Goal: Task Accomplishment & Management: Use online tool/utility

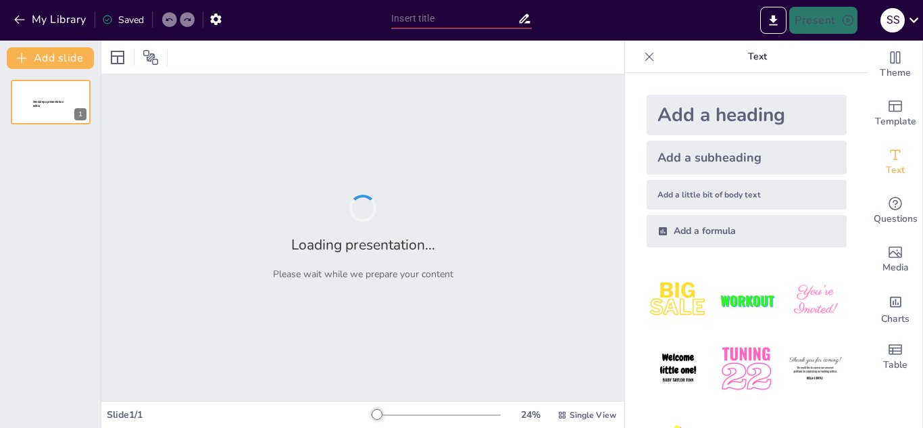
type input "Understanding Decimals: A Grade 6 Quiz"
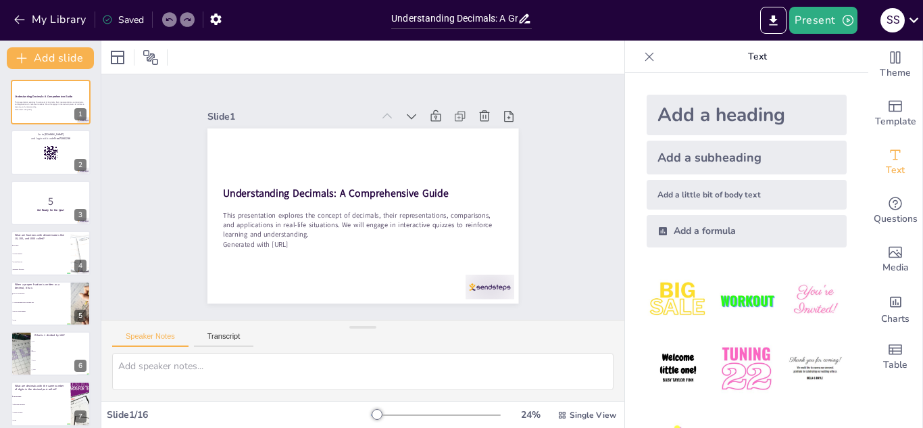
checkbox input "true"
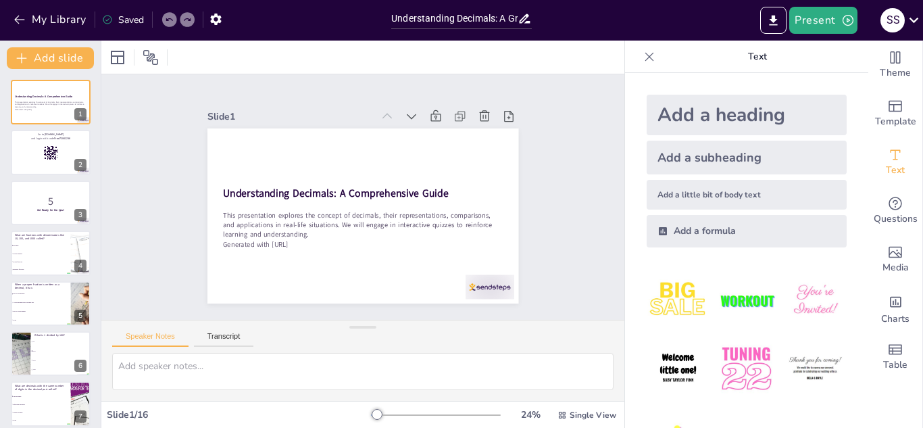
checkbox input "true"
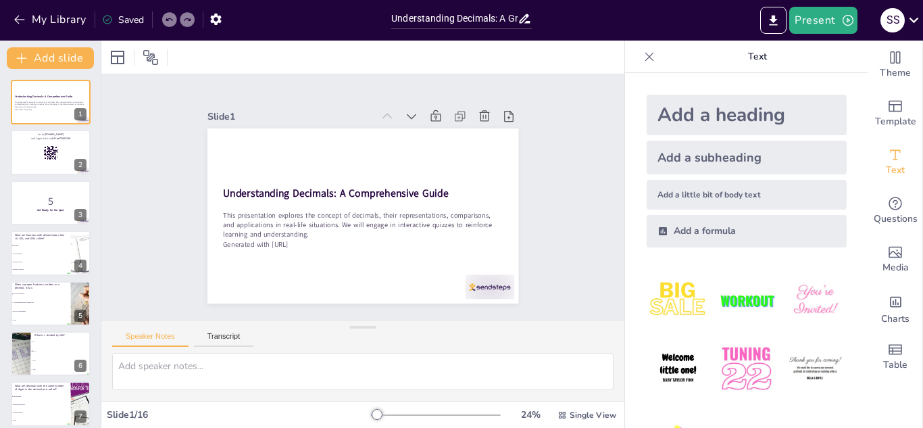
click at [639, 64] on div at bounding box center [650, 57] width 22 height 22
checkbox input "true"
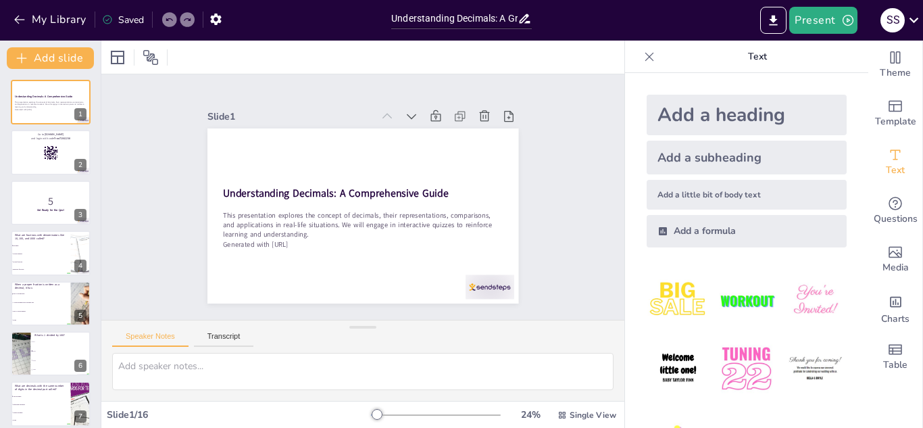
checkbox input "true"
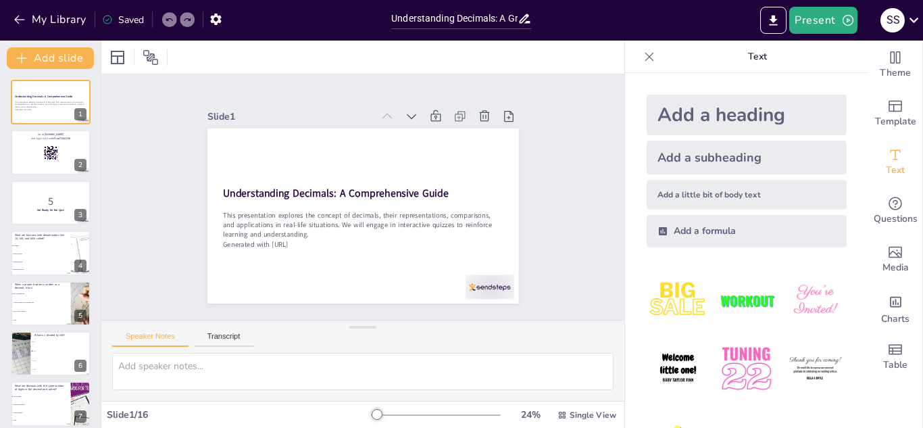
checkbox input "true"
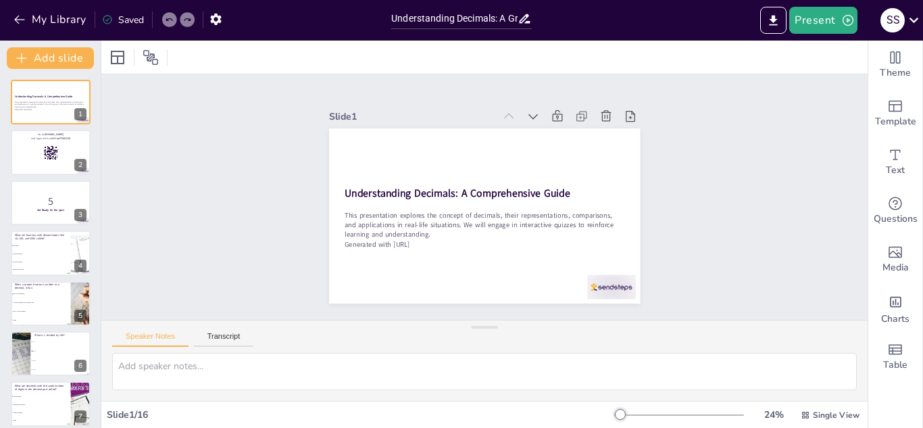
checkbox input "true"
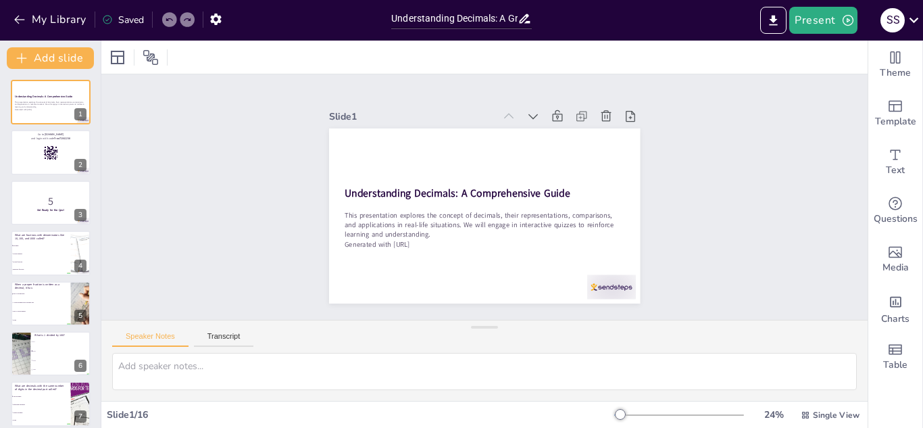
checkbox input "true"
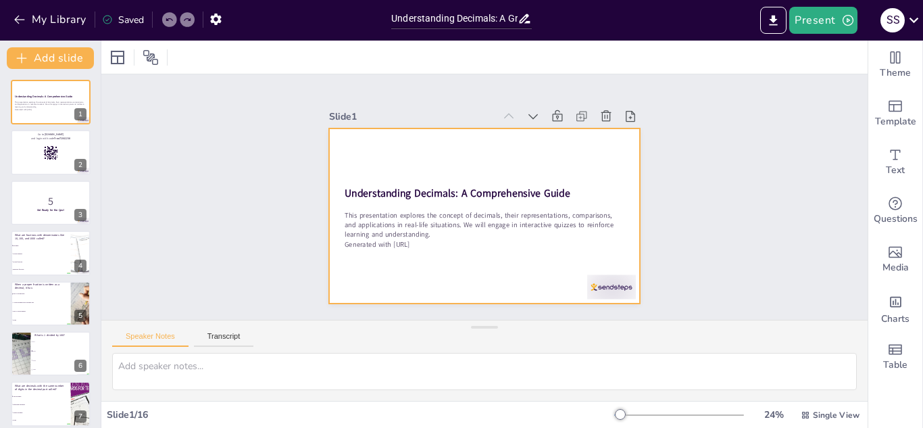
checkbox input "true"
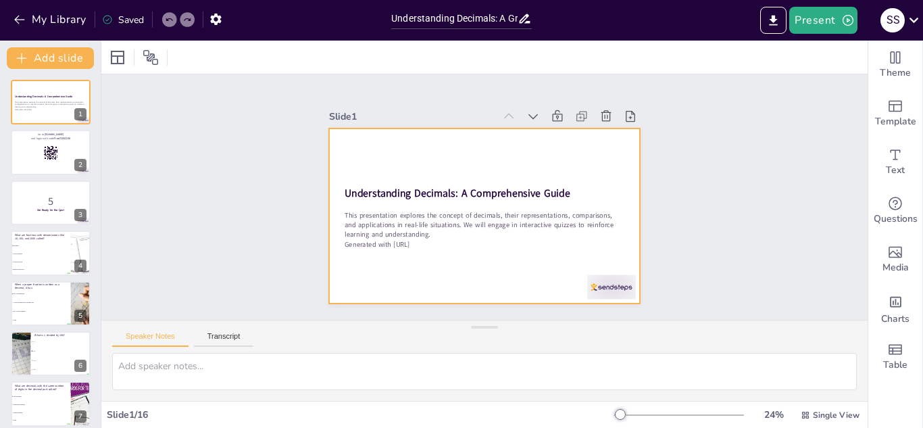
checkbox input "true"
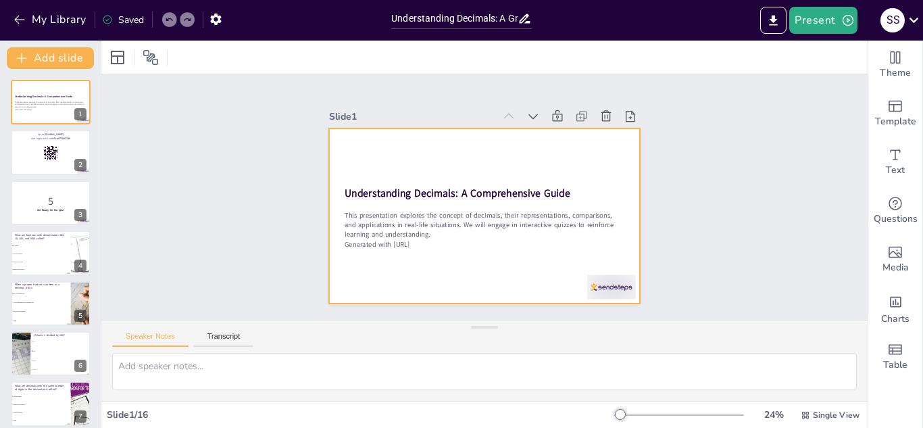
checkbox input "true"
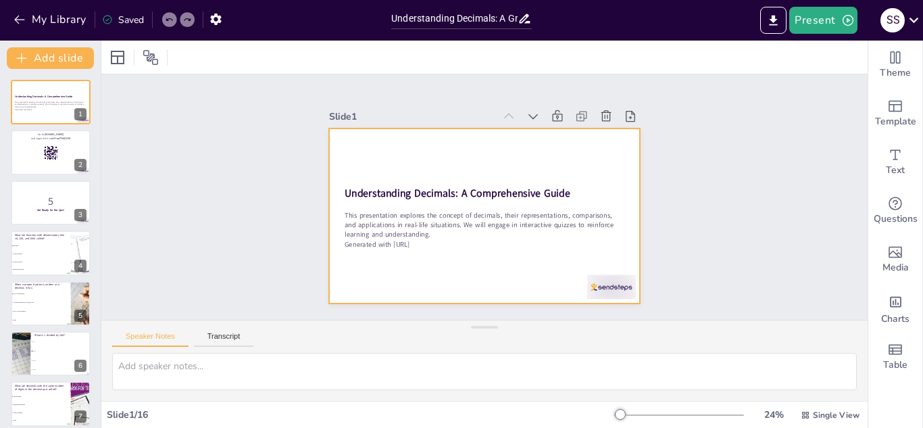
checkbox input "true"
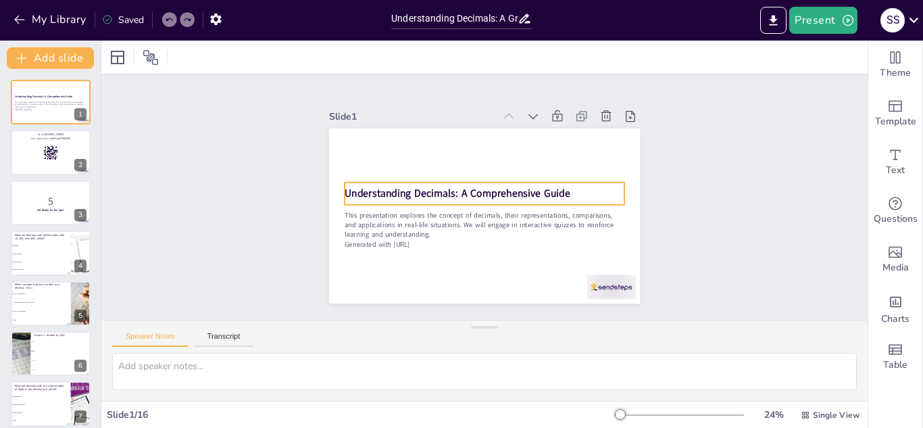
checkbox input "true"
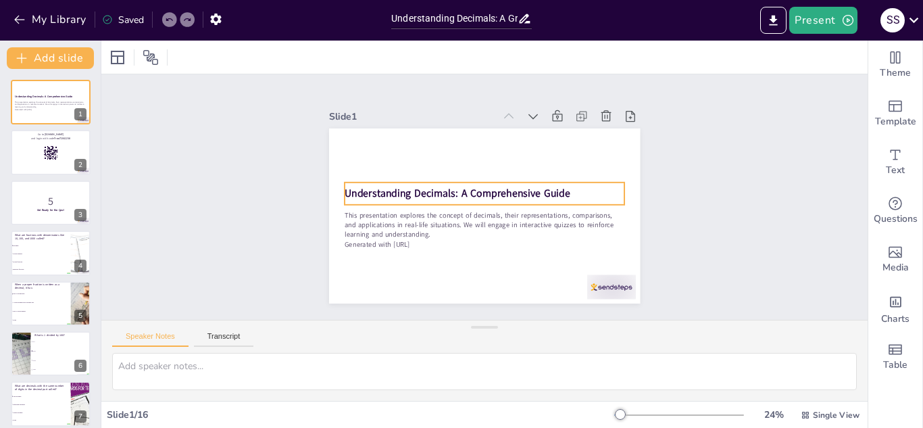
checkbox input "true"
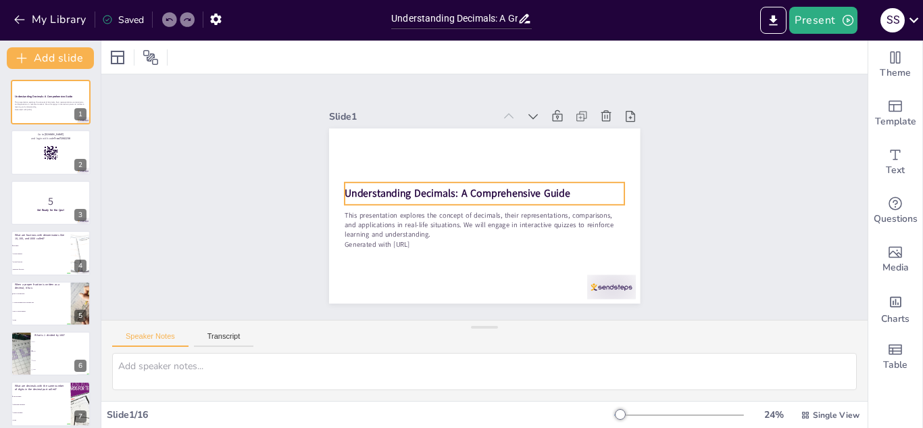
checkbox input "true"
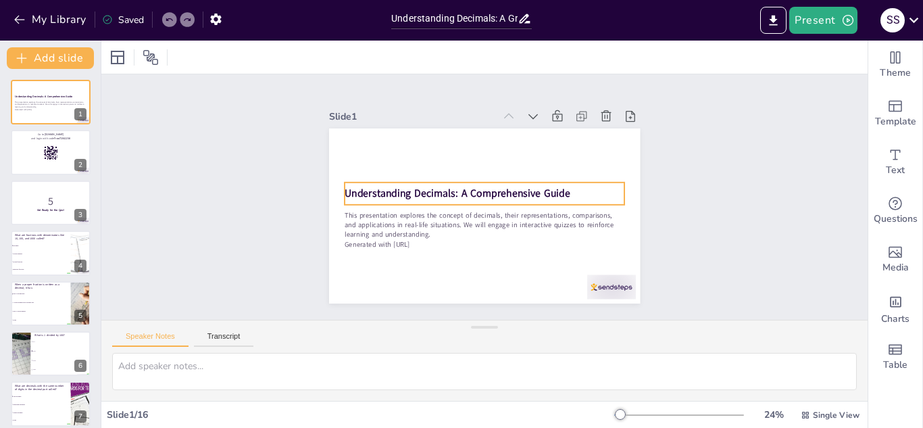
checkbox input "true"
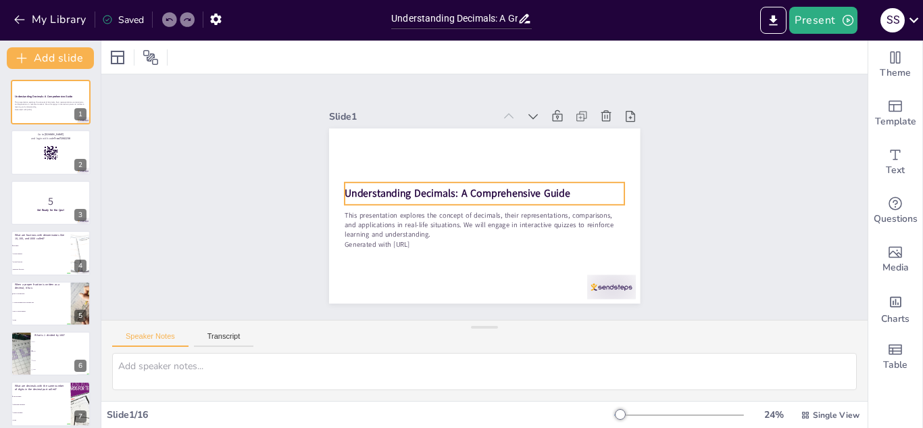
checkbox input "true"
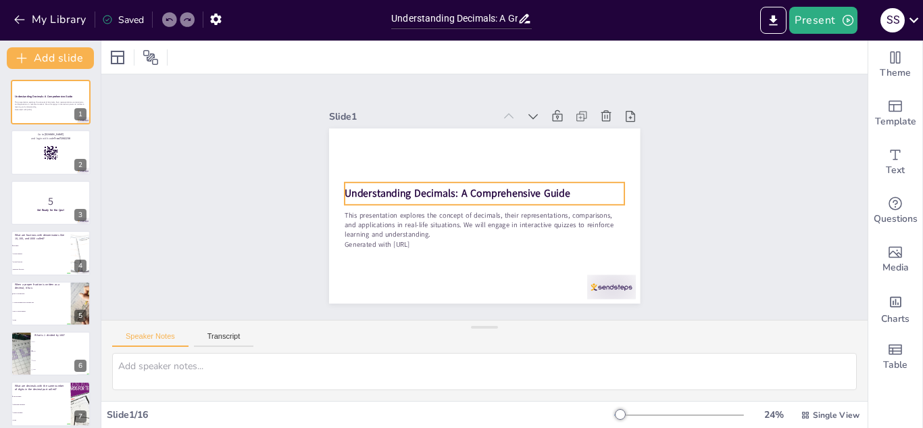
checkbox input "true"
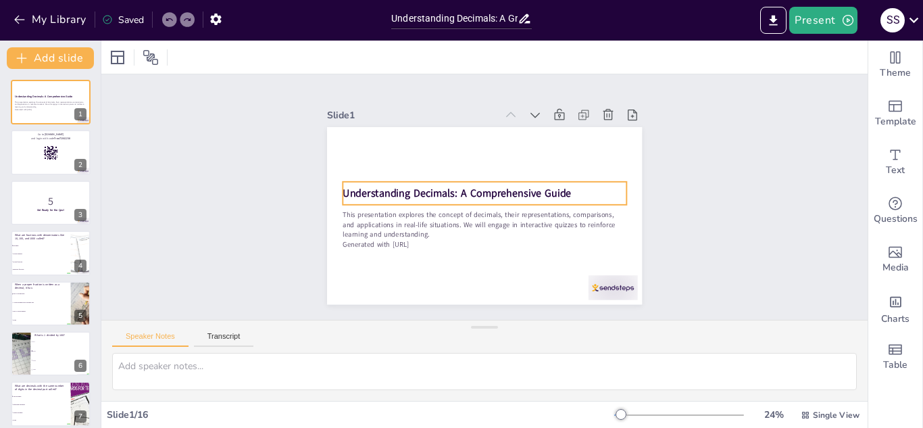
checkbox input "true"
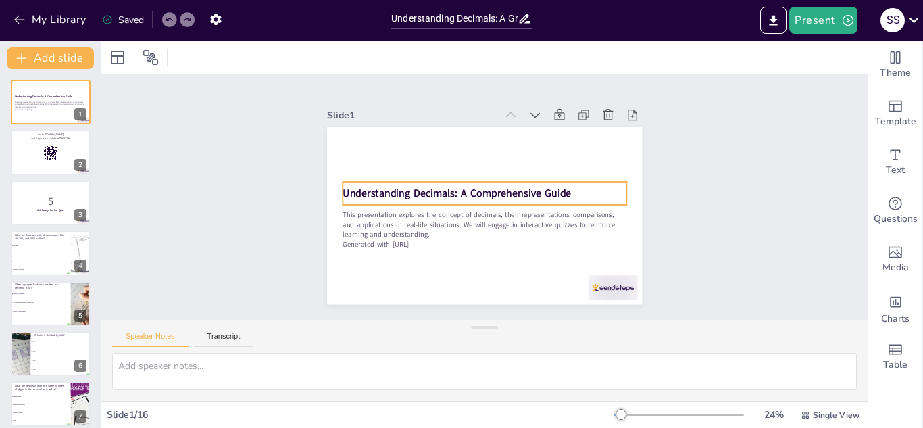
checkbox input "true"
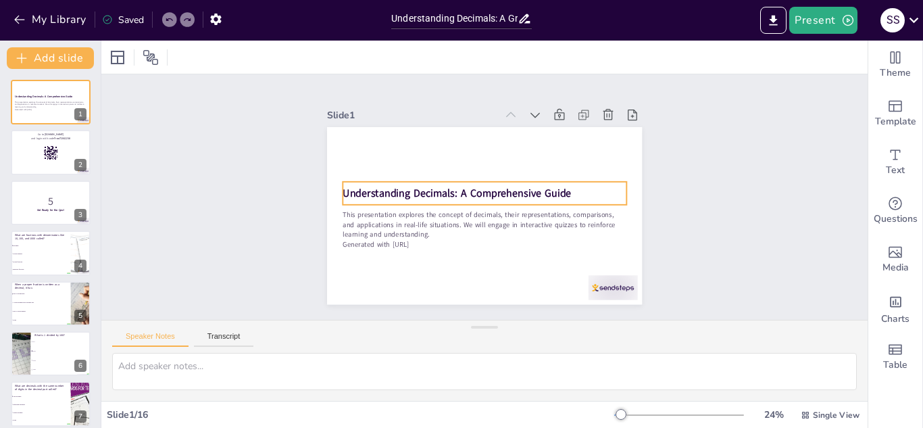
checkbox input "true"
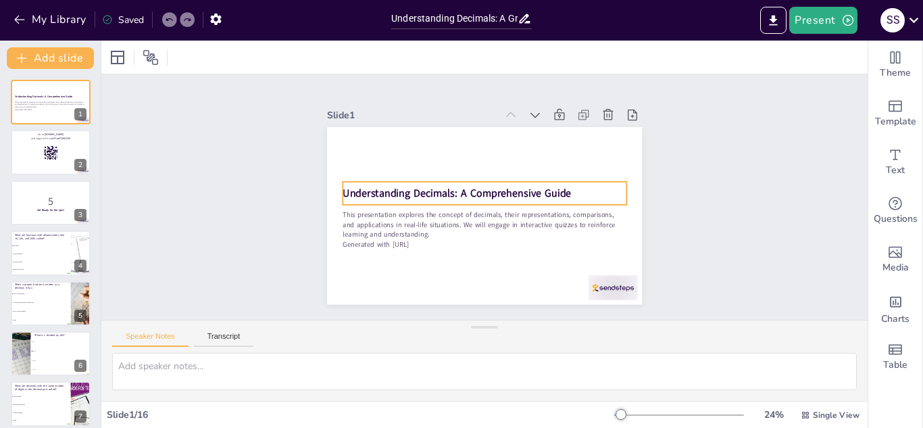
checkbox input "true"
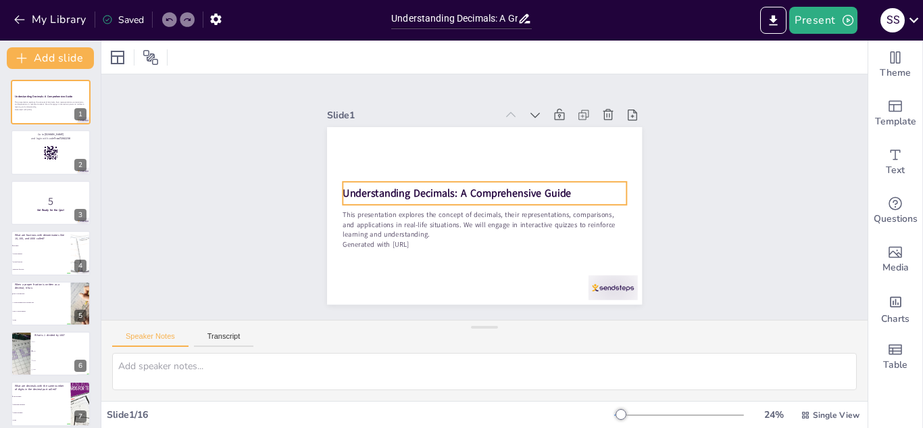
checkbox input "true"
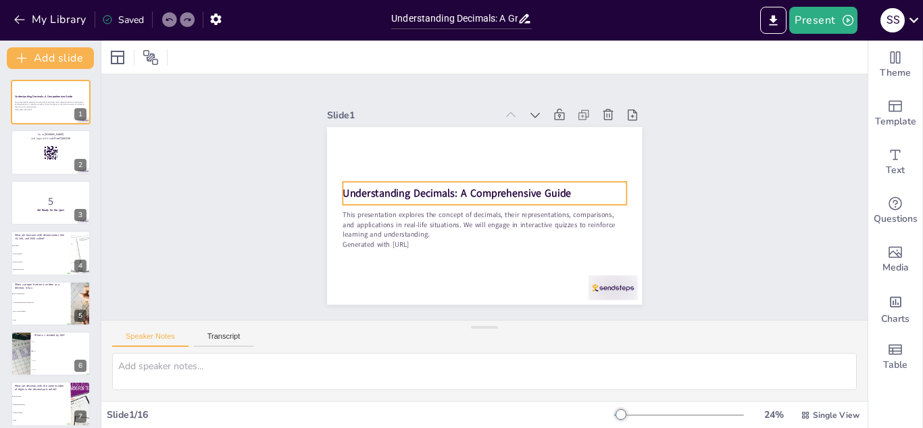
checkbox input "true"
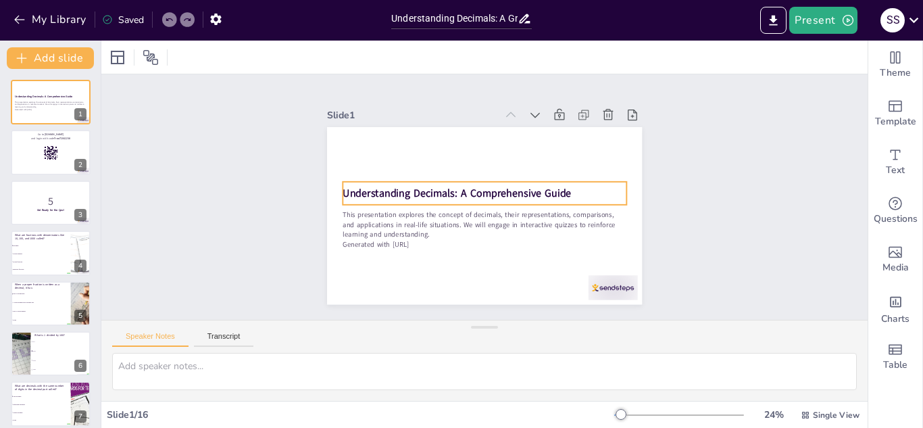
checkbox input "true"
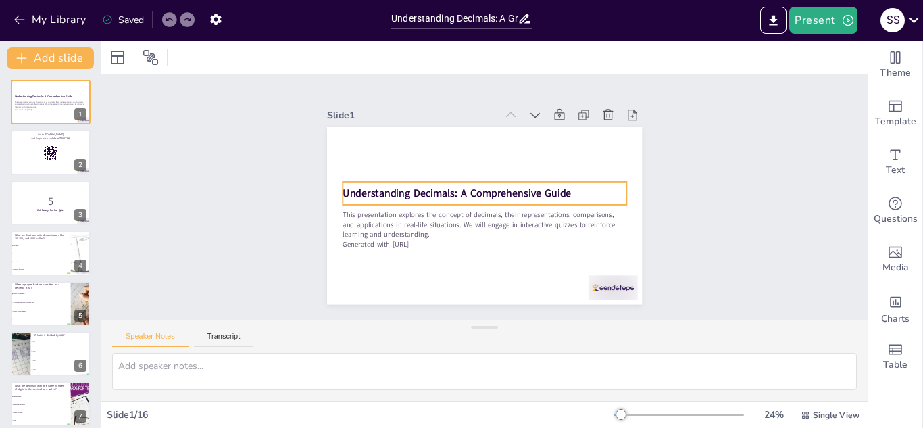
checkbox input "true"
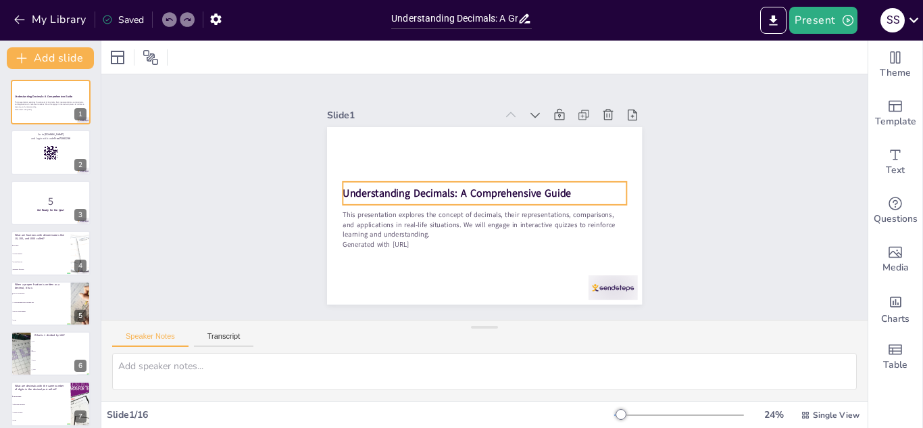
checkbox input "true"
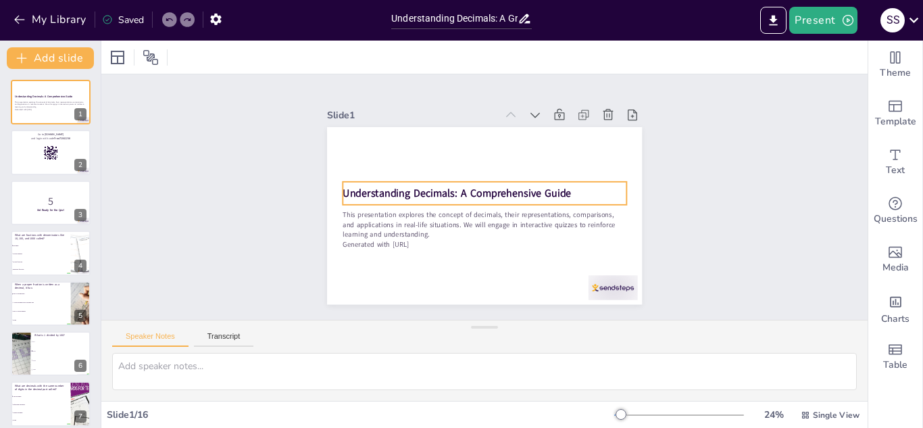
checkbox input "true"
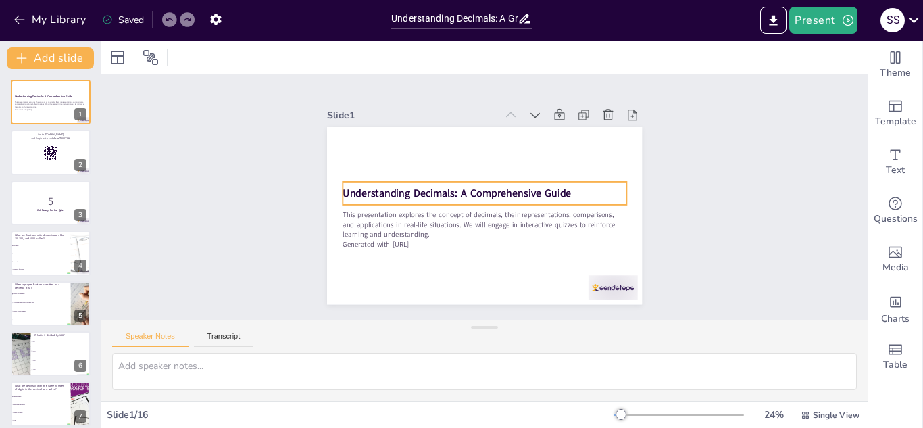
checkbox input "true"
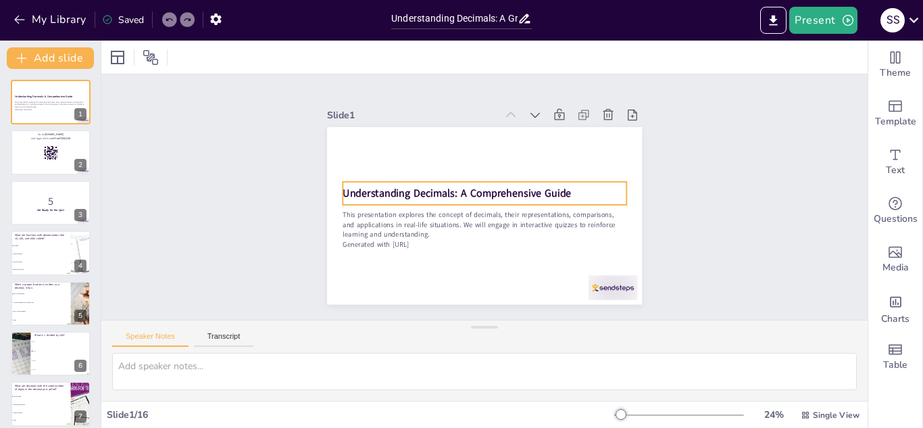
checkbox input "true"
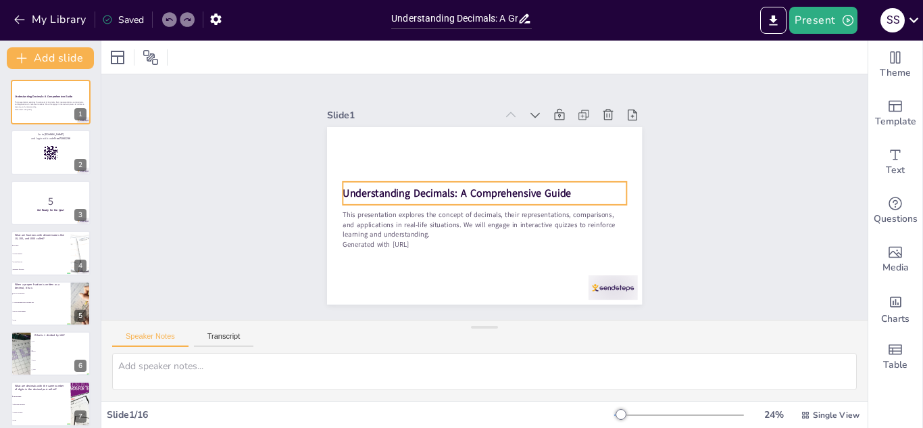
checkbox input "true"
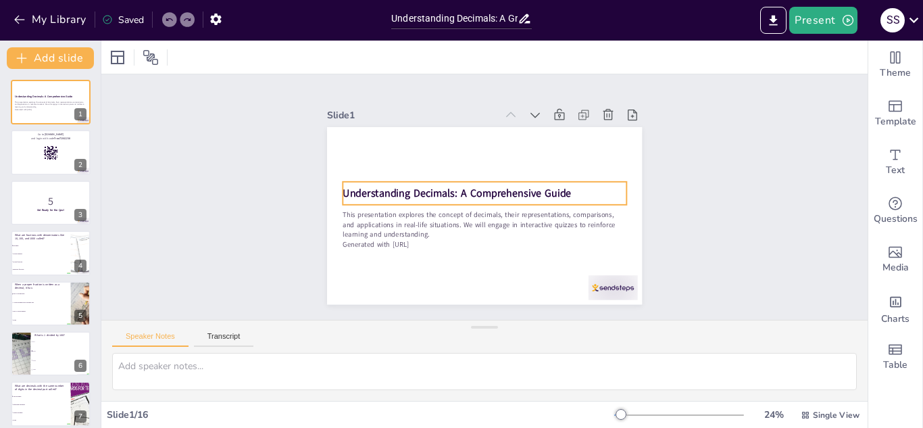
checkbox input "true"
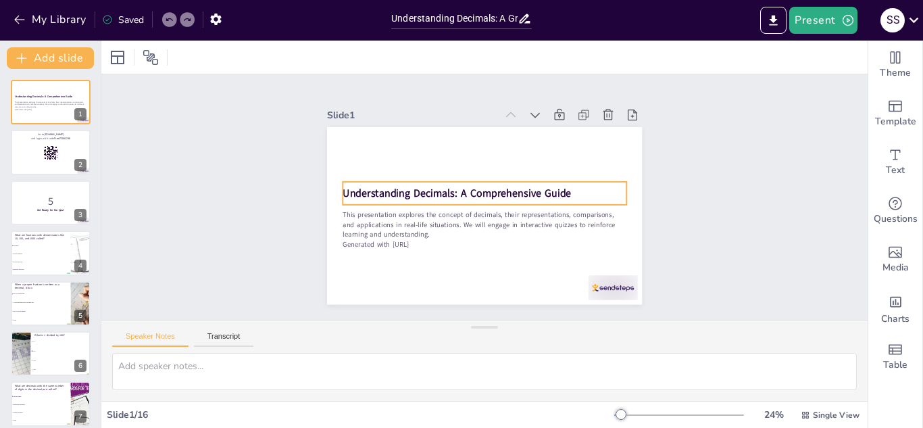
checkbox input "true"
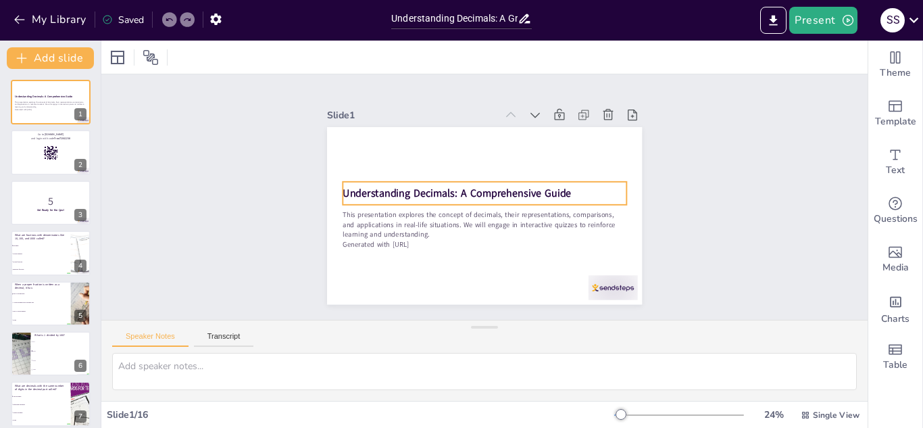
checkbox input "true"
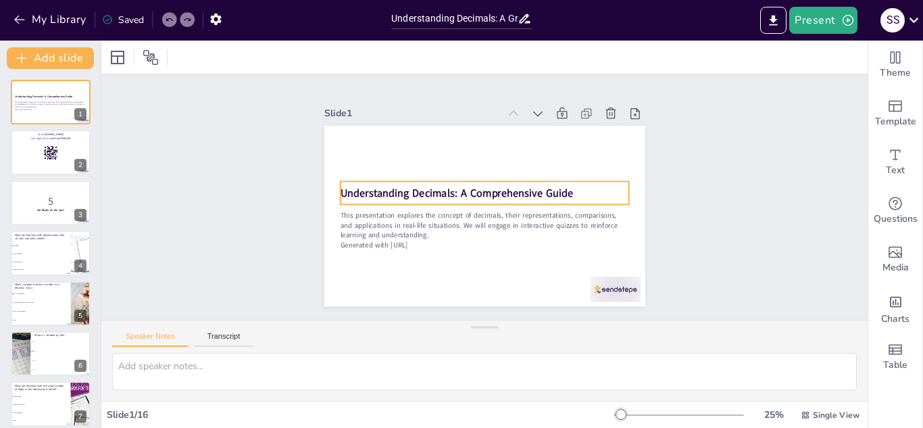
checkbox input "true"
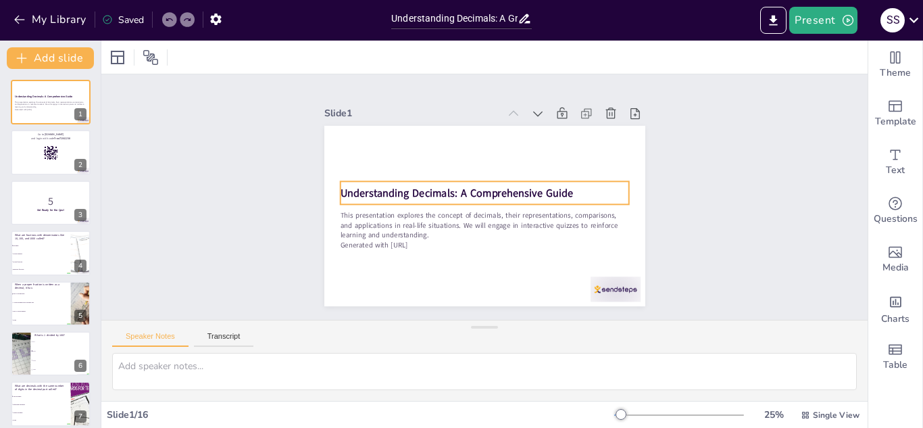
checkbox input "true"
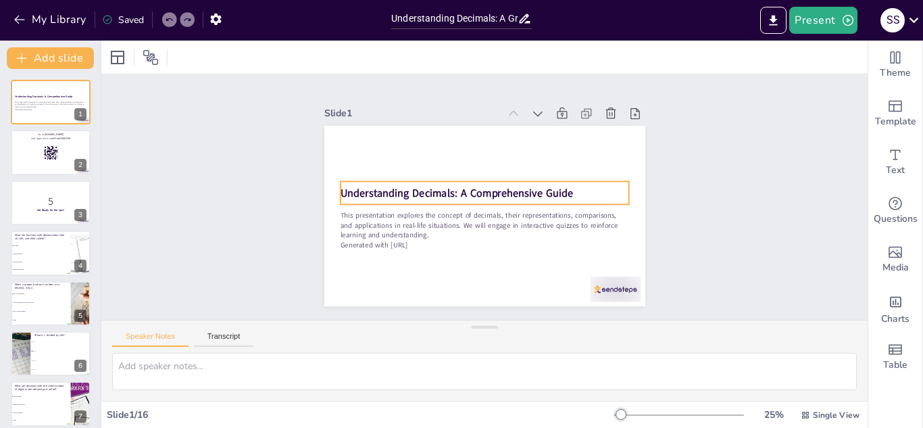
checkbox input "true"
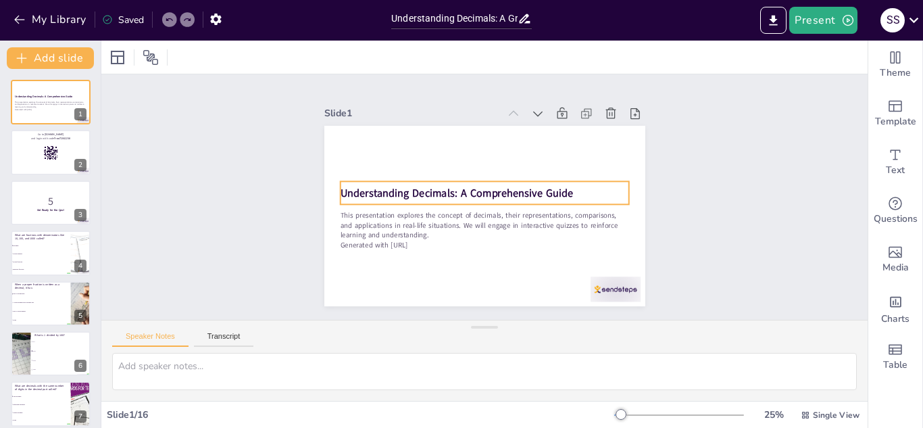
checkbox input "true"
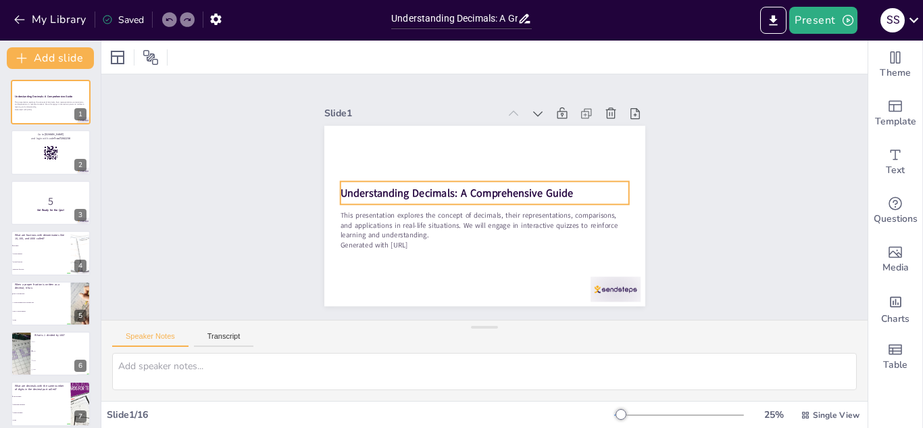
checkbox input "true"
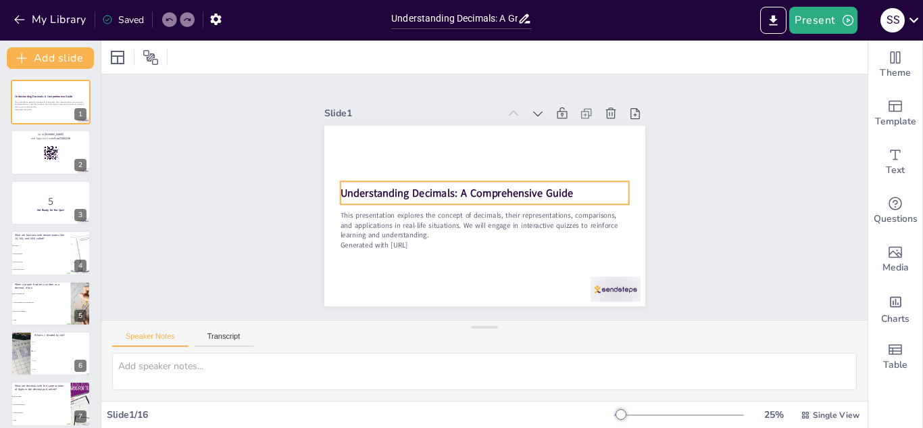
checkbox input "true"
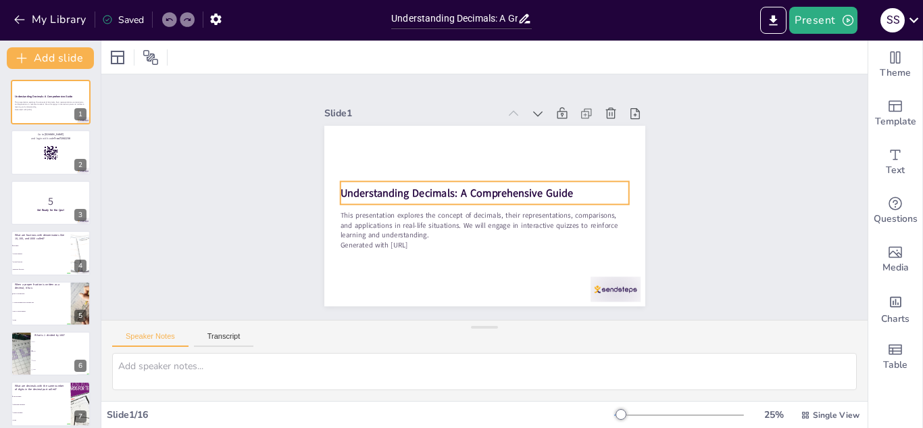
checkbox input "true"
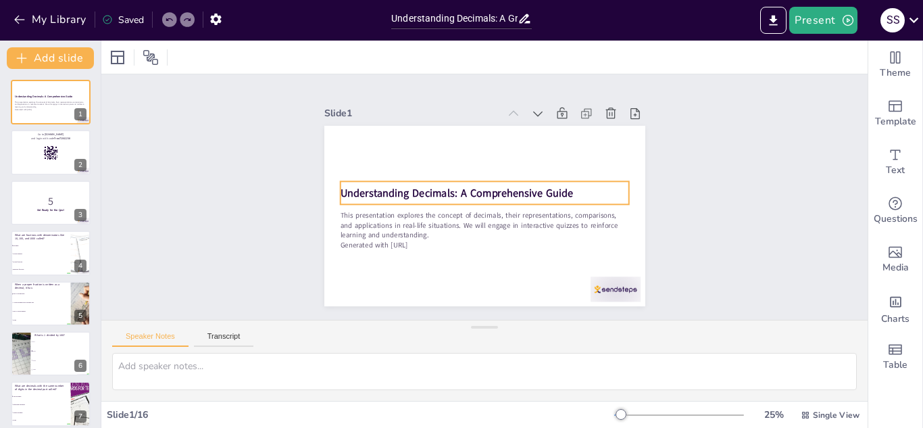
checkbox input "true"
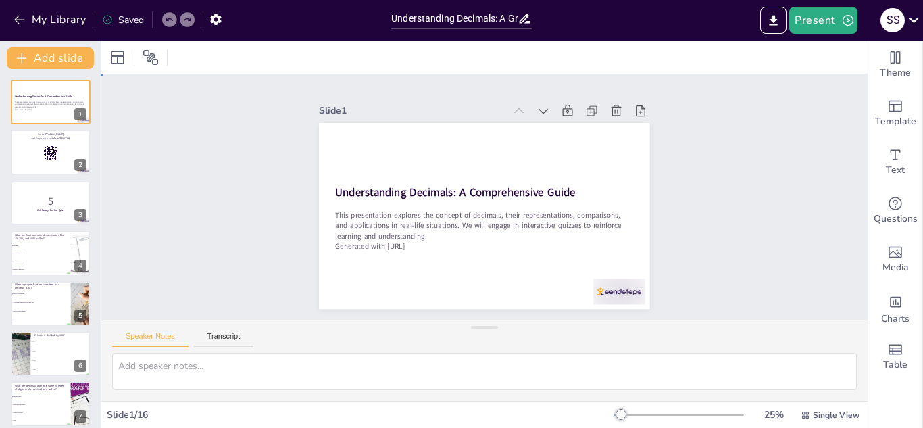
click at [685, 185] on div "Slide 1 Understanding Decimals: A Comprehensive Guide This presentation explore…" at bounding box center [484, 197] width 399 height 801
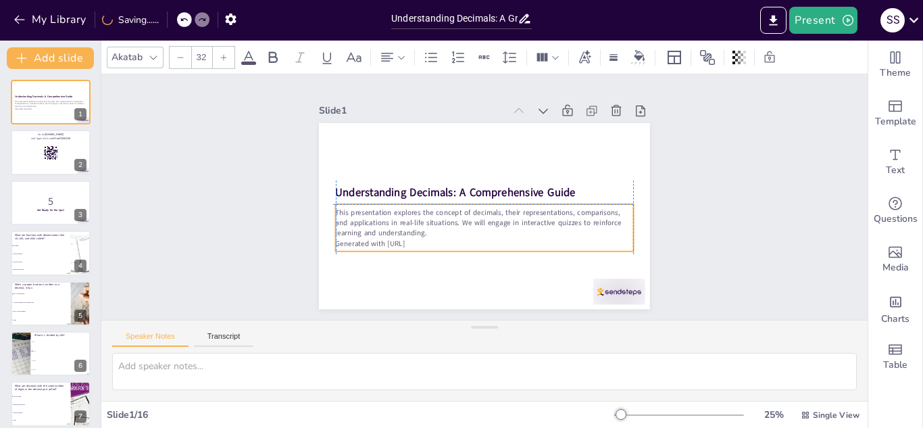
click at [521, 229] on p "This presentation explores the concept of decimals, their representations, comp…" at bounding box center [460, 189] width 122 height 293
click at [720, 189] on div "Slide 1 Understanding Decimals: A Comprehensive Guide This presentation explore…" at bounding box center [485, 197] width 536 height 800
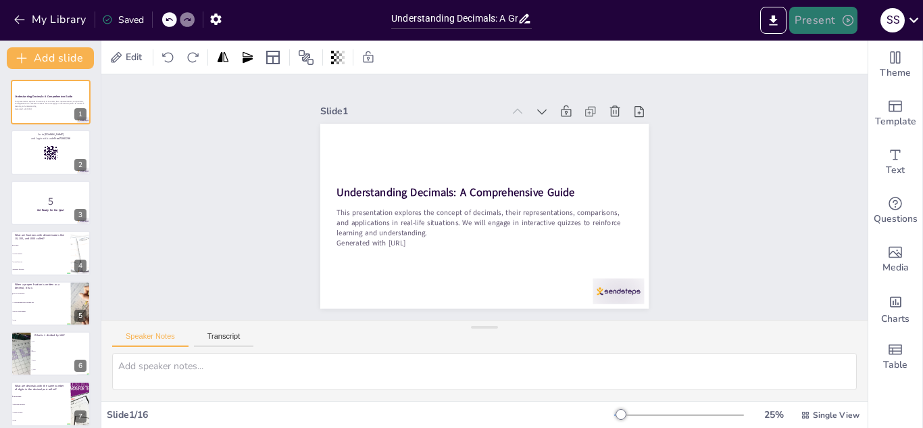
click at [833, 15] on button "Present" at bounding box center [824, 20] width 68 height 27
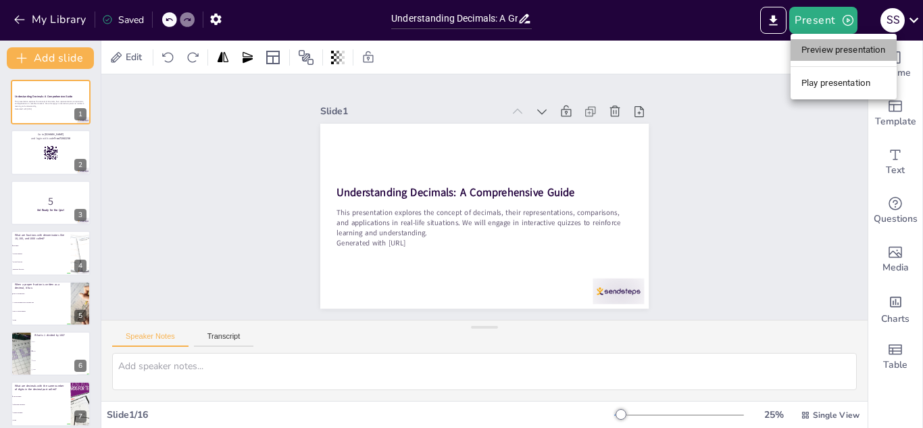
click at [830, 45] on li "Preview presentation" at bounding box center [844, 50] width 106 height 22
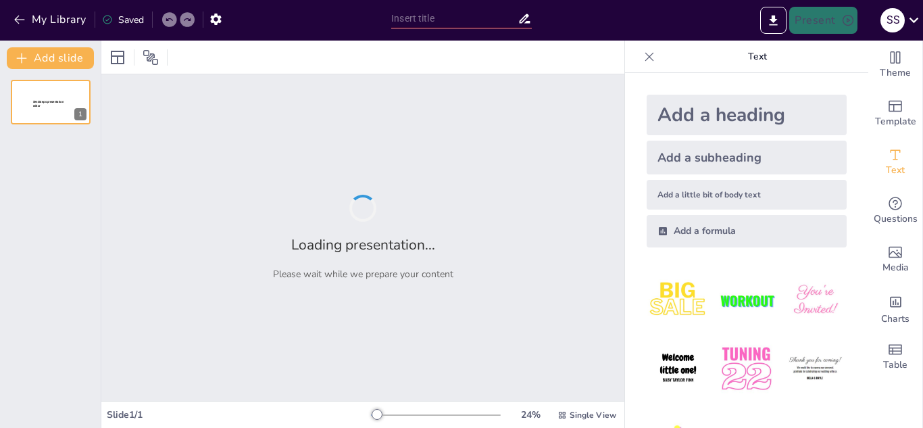
type input "Understanding Decimals: A Grade 6 Quiz"
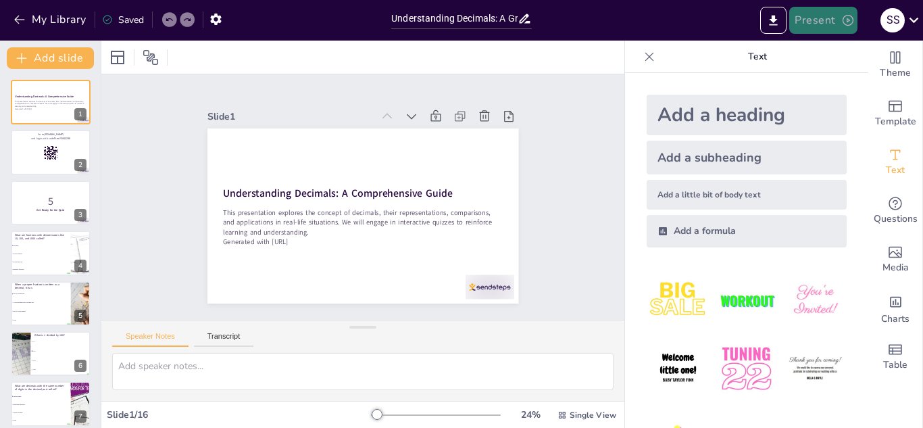
checkbox input "true"
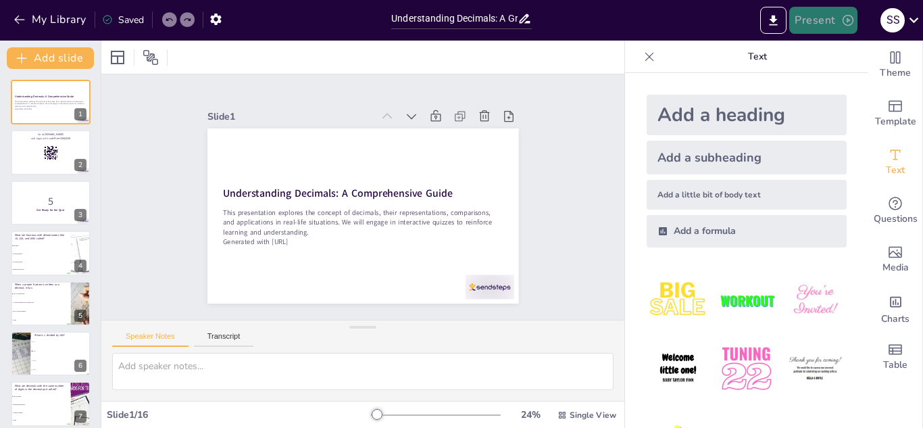
checkbox input "true"
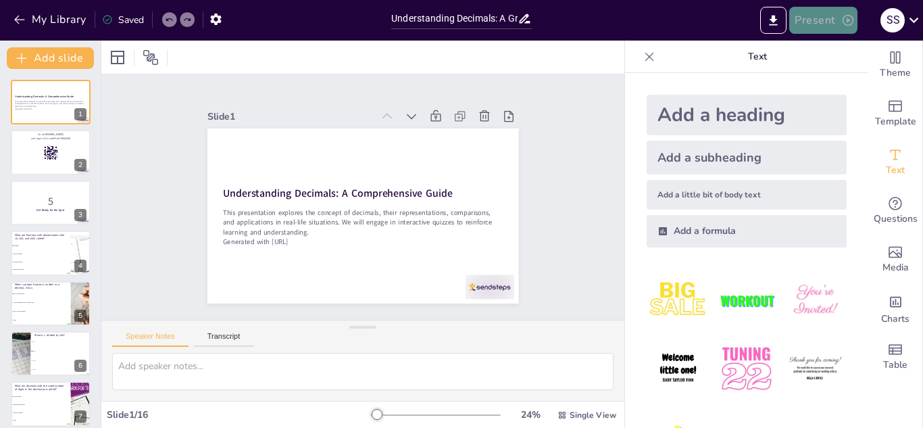
click at [829, 23] on button "Present" at bounding box center [824, 20] width 68 height 27
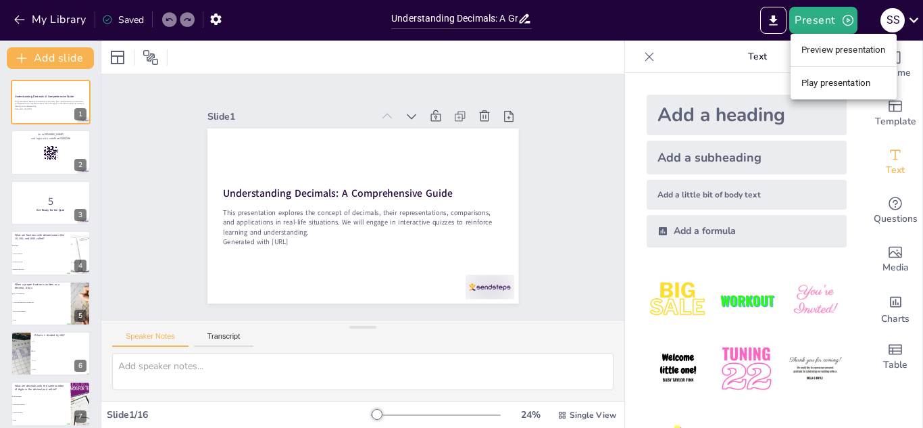
click at [834, 52] on li "Preview presentation" at bounding box center [844, 50] width 106 height 22
